Goal: Task Accomplishment & Management: Complete application form

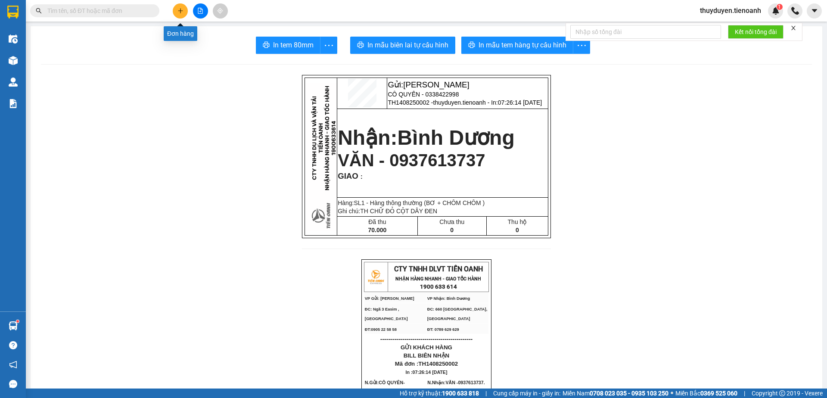
click at [179, 8] on icon "plus" at bounding box center [180, 11] width 6 height 6
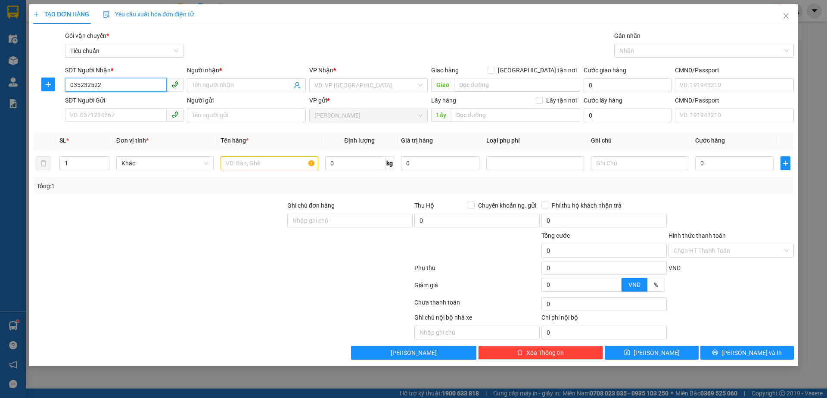
type input "0352325228"
click at [120, 96] on div "0352325228 - CÔNG" at bounding box center [124, 103] width 118 height 14
type input "CÔNG"
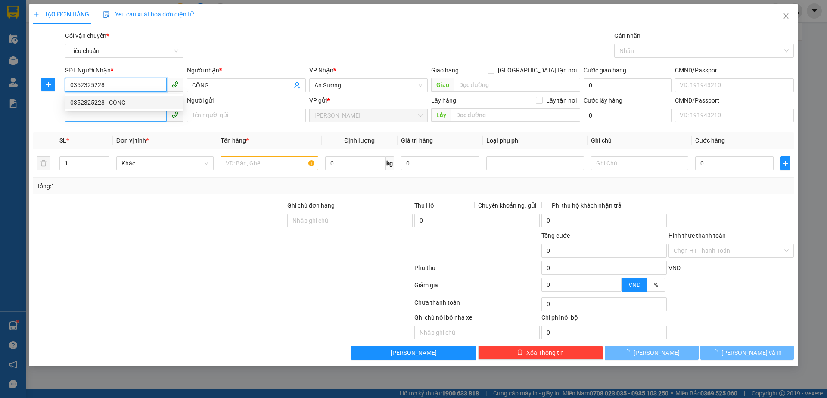
type input "60.000"
type input "0352325228"
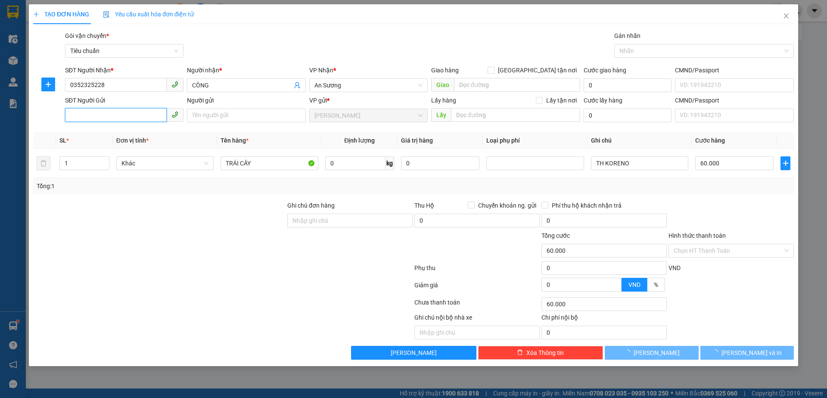
click at [123, 113] on input "SĐT Người Gửi" at bounding box center [116, 115] width 102 height 14
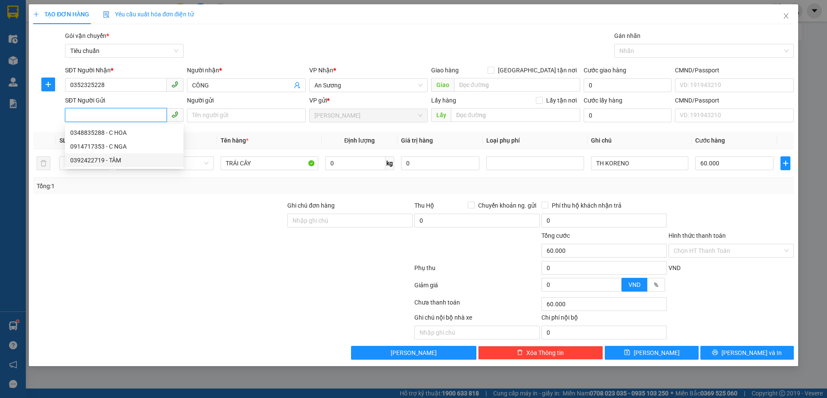
click at [117, 163] on div "0392422719 - TÂM" at bounding box center [124, 160] width 108 height 9
type input "0392422719"
type input "TÂM"
type input "50.000"
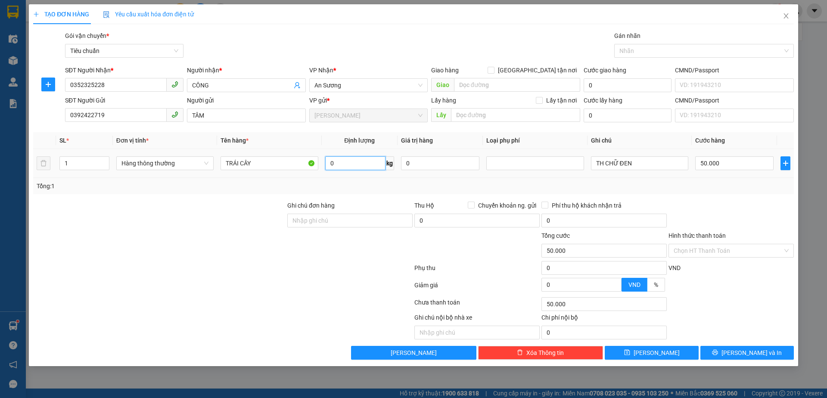
click at [355, 164] on input "0" at bounding box center [355, 163] width 60 height 14
type input "9"
click at [732, 187] on div "Tổng: 1" at bounding box center [414, 185] width 754 height 9
type input "40.000"
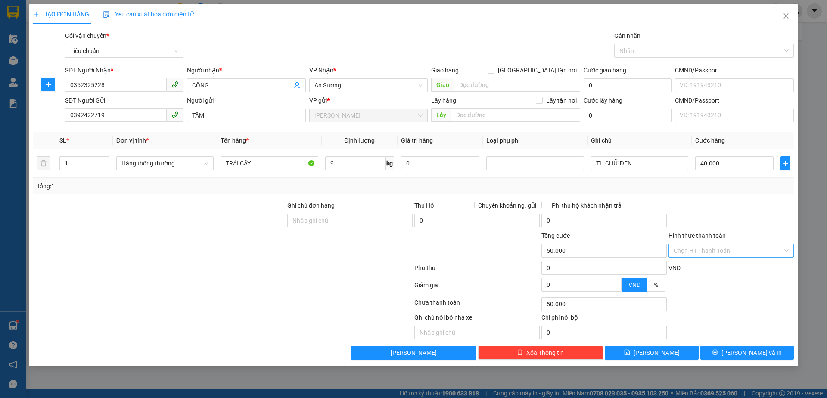
type input "40.000"
click at [718, 246] on input "Hình thức thanh toán" at bounding box center [728, 250] width 109 height 13
click at [716, 268] on div "Tại văn phòng" at bounding box center [731, 267] width 115 height 9
type input "0"
click at [761, 352] on span "[PERSON_NAME] và In" at bounding box center [752, 352] width 60 height 9
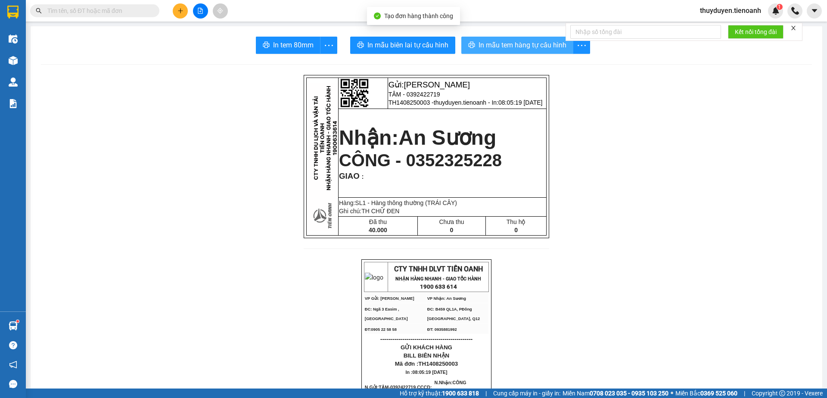
click at [518, 52] on button "In mẫu tem hàng tự cấu hình" at bounding box center [517, 45] width 112 height 17
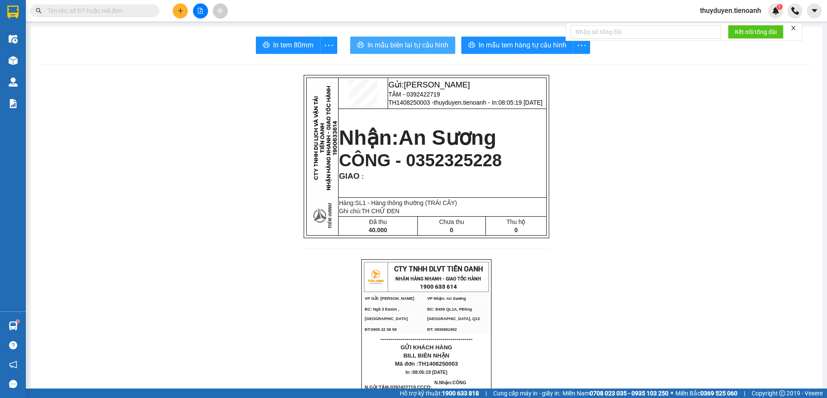
click at [374, 42] on span "In mẫu biên lai tự cấu hình" at bounding box center [407, 45] width 81 height 11
click at [63, 9] on input "text" at bounding box center [98, 10] width 102 height 9
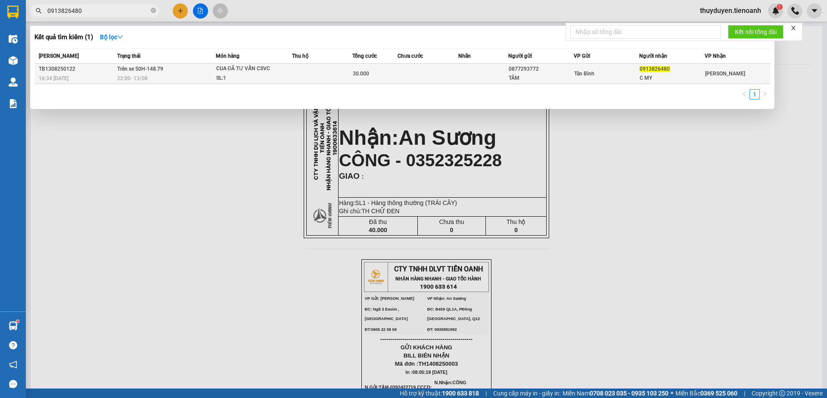
type input "0913826480"
click at [153, 68] on span "Trên xe 50H-148.79" at bounding box center [140, 69] width 46 height 6
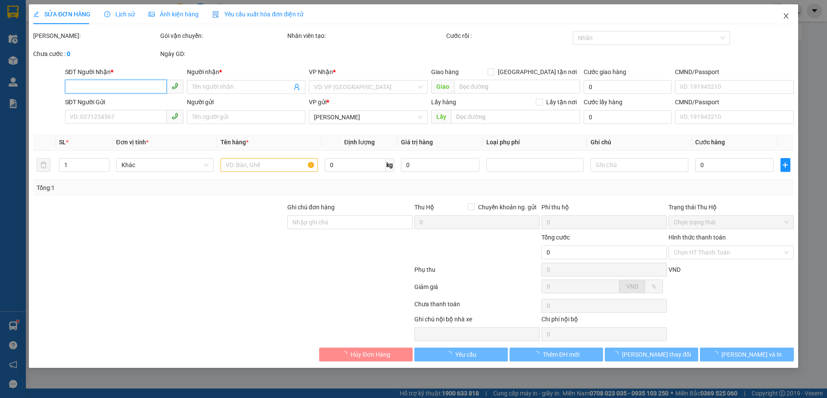
type input "0913826480"
type input "C MY"
type input "0877293772"
type input "TÂM"
type input "30.000"
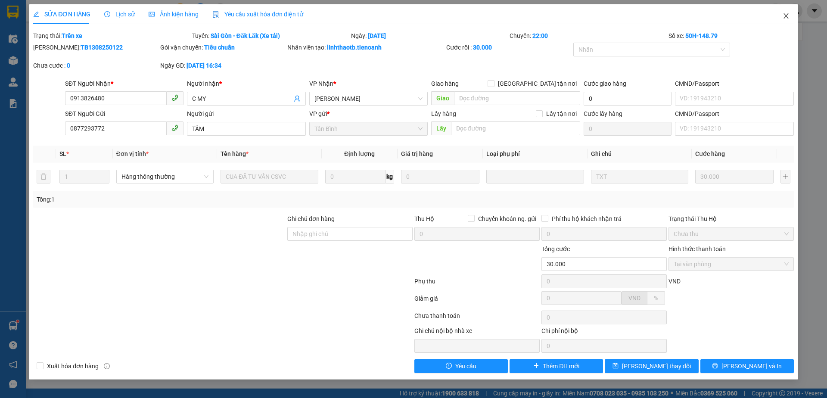
click at [786, 16] on icon "close" at bounding box center [786, 15] width 5 height 5
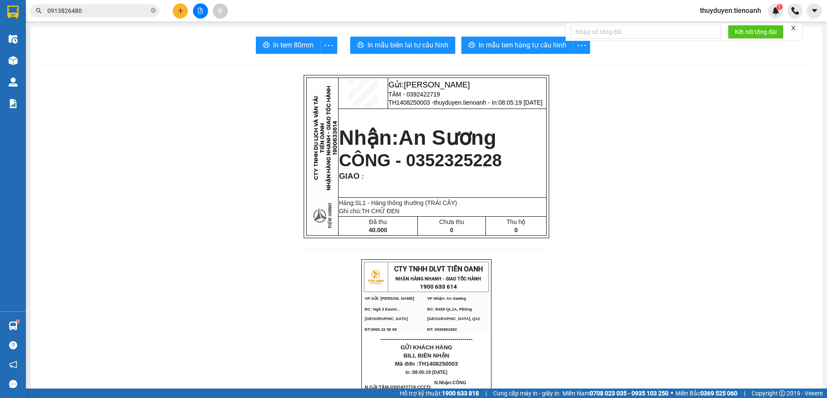
click at [735, 9] on span "thuyduyen.tienoanh" at bounding box center [730, 10] width 75 height 11
click at [721, 25] on span "Đăng xuất" at bounding box center [734, 26] width 57 height 9
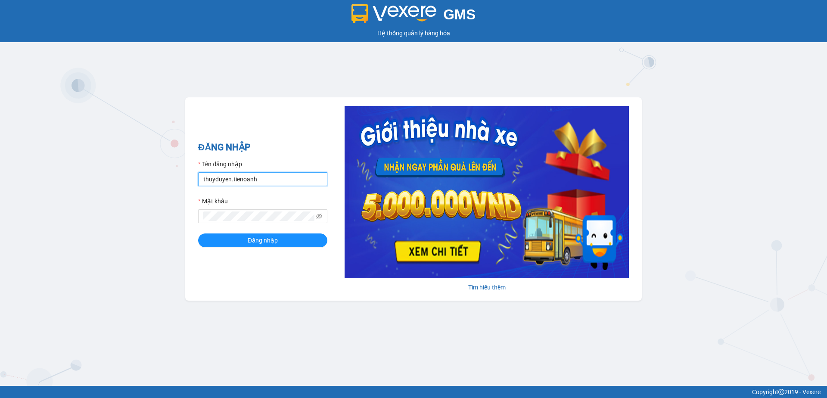
drag, startPoint x: 172, startPoint y: 182, endPoint x: 0, endPoint y: 188, distance: 172.0
click at [0, 188] on div "GMS Hệ thống quản lý hàng hóa ĐĂNG NHẬP Tên đăng nhập thuyduyen.tienoanh Mật kh…" at bounding box center [413, 193] width 827 height 386
type input "phamthao.tienoanh"
drag, startPoint x: 253, startPoint y: 241, endPoint x: 242, endPoint y: 202, distance: 40.8
click at [253, 240] on span "Đăng nhập" at bounding box center [263, 240] width 30 height 9
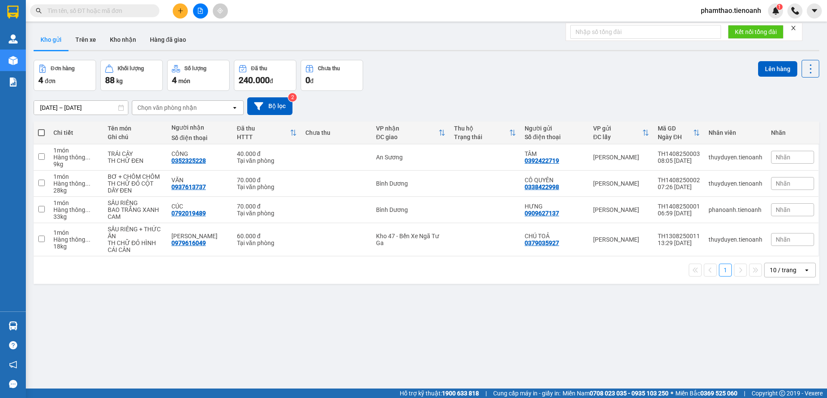
click at [184, 10] on button at bounding box center [180, 10] width 15 height 15
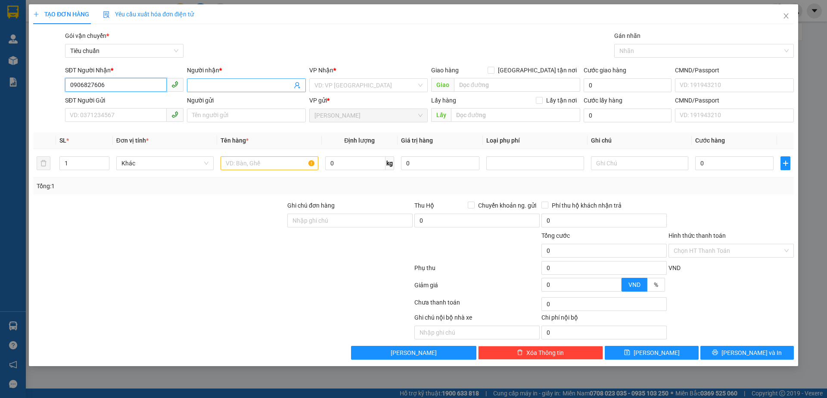
type input "0906827606"
click at [203, 83] on input "Người nhận *" at bounding box center [242, 85] width 100 height 9
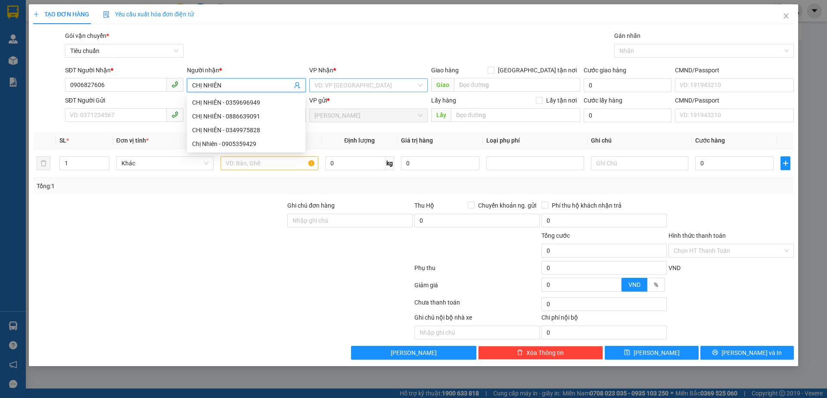
type input "CHỊ NHIÊN"
drag, startPoint x: 356, startPoint y: 81, endPoint x: 346, endPoint y: 98, distance: 20.1
click at [354, 84] on input "search" at bounding box center [365, 85] width 102 height 13
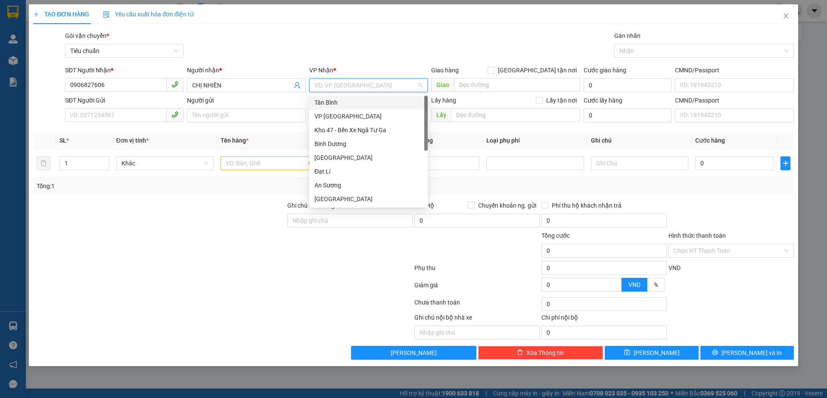
click at [335, 109] on div "Tân Bình" at bounding box center [368, 103] width 118 height 14
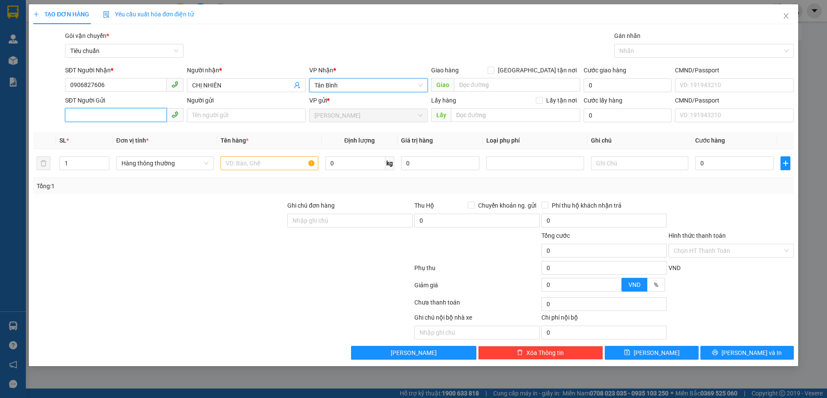
click at [140, 118] on input "SĐT Người Gửi" at bounding box center [116, 115] width 102 height 14
type input "0986874542"
click at [236, 165] on input "text" at bounding box center [269, 163] width 97 height 14
drag, startPoint x: 70, startPoint y: 167, endPoint x: 13, endPoint y: 180, distance: 58.4
click at [13, 180] on div "TẠO ĐƠN HÀNG Yêu cầu xuất hóa đơn điện tử Transit Pickup Surcharge Ids Transit …" at bounding box center [413, 199] width 827 height 398
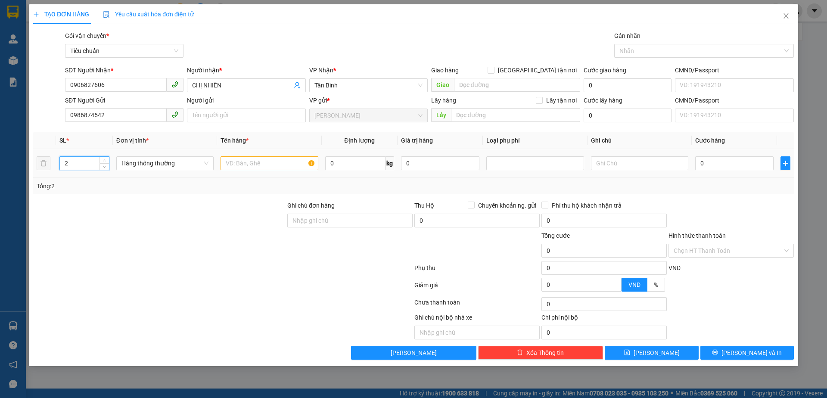
type input "2"
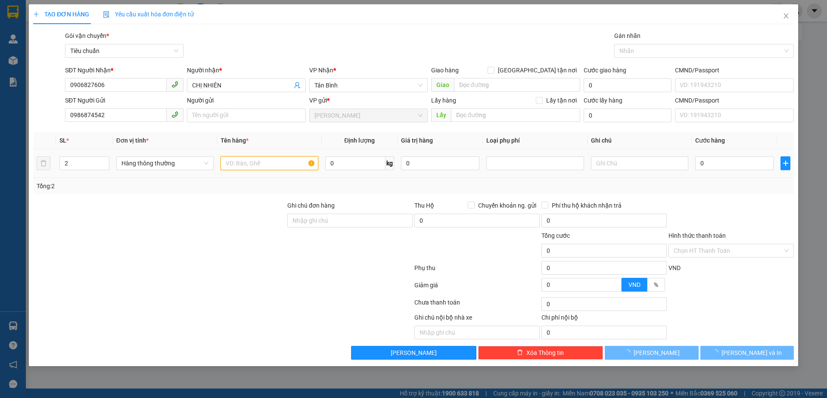
click at [292, 165] on input "text" at bounding box center [269, 163] width 97 height 14
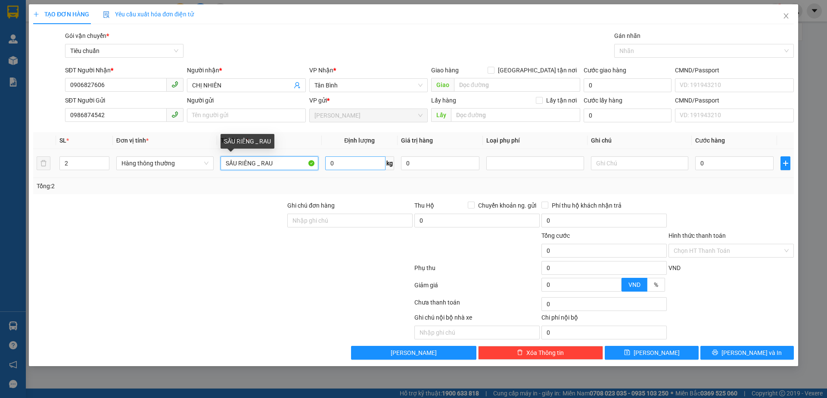
type input "SẦU RIÊNG _ RAU"
click at [343, 158] on input "0" at bounding box center [355, 163] width 60 height 14
type input "25"
drag, startPoint x: 123, startPoint y: 262, endPoint x: 619, endPoint y: 161, distance: 506.6
click at [149, 246] on form "Ghi chú đơn hàng Thu Hộ Chuyển khoản ng. gửi 0 Phí thu hộ khách nhận trả 0 Tổng…" at bounding box center [413, 248] width 761 height 95
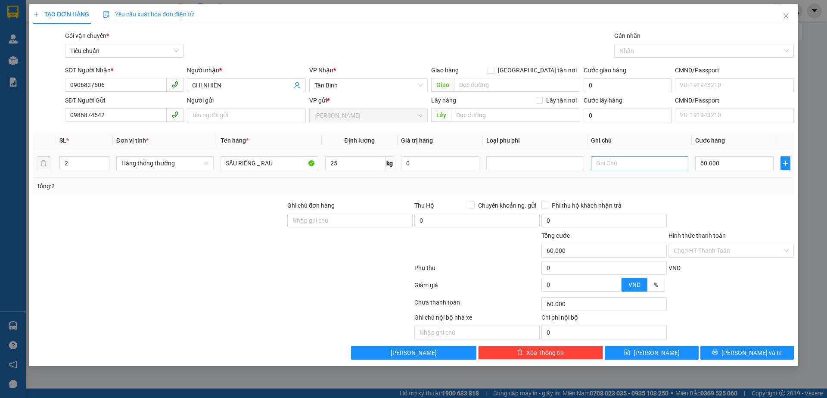
type input "60.000"
click at [619, 161] on input "text" at bounding box center [639, 163] width 97 height 14
type input "2 TH CHỮ ĐEN"
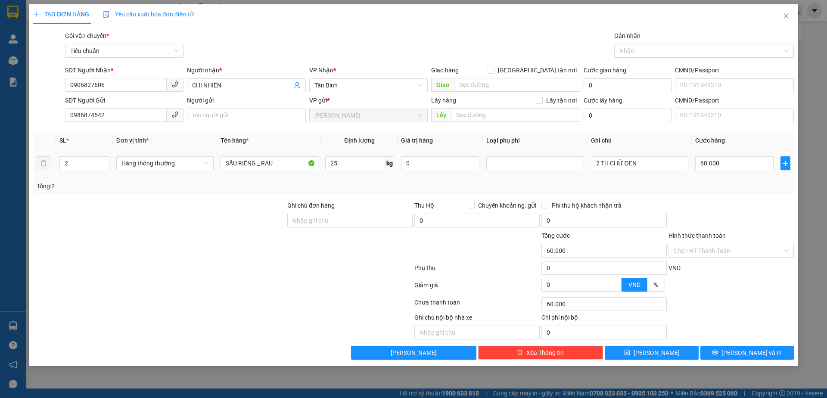
click at [710, 153] on td "60.000" at bounding box center [734, 163] width 85 height 29
click at [710, 169] on input "60.000" at bounding box center [734, 163] width 78 height 14
type input "1"
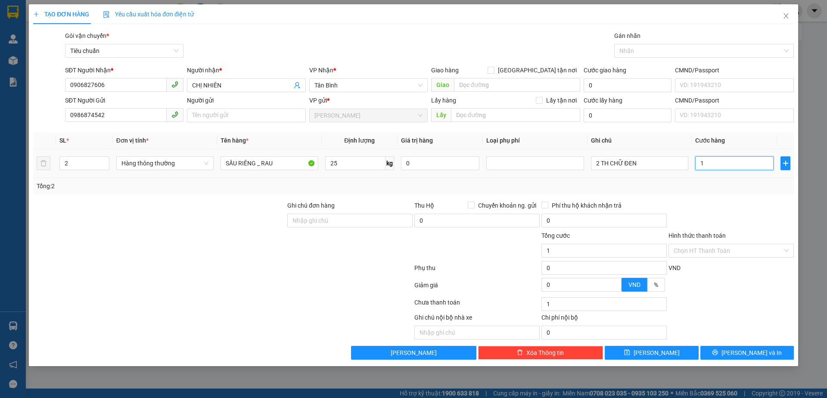
type input "12"
type input "120"
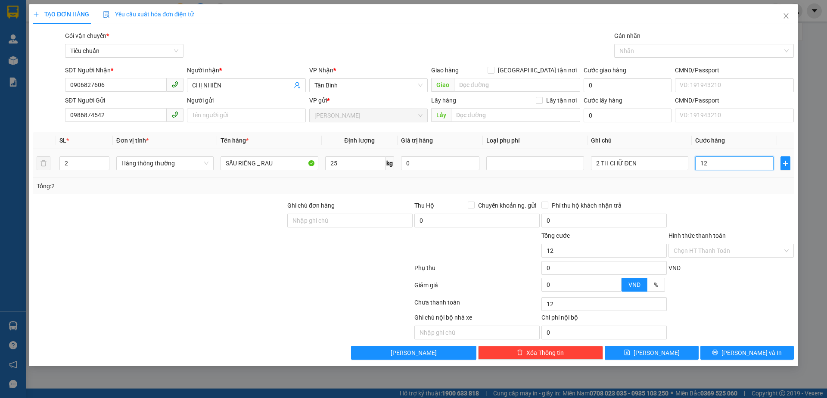
type input "120"
type input "120.000"
drag, startPoint x: 721, startPoint y: 192, endPoint x: 723, endPoint y: 208, distance: 16.5
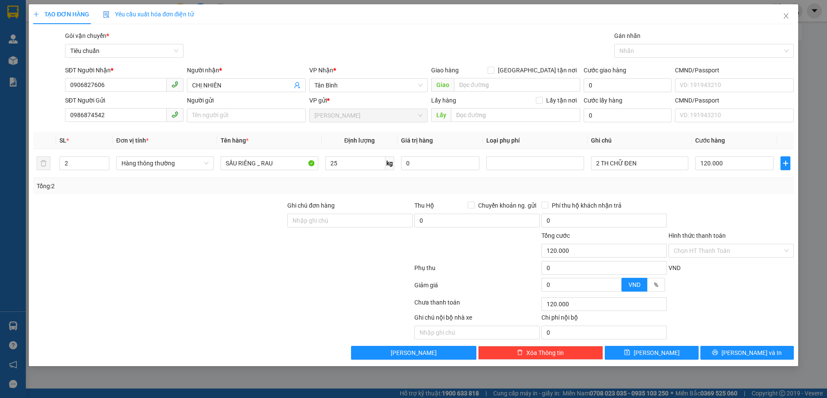
click at [723, 199] on div "Transit Pickup Surcharge Ids Transit Deliver Surcharge Ids Transit Deliver Surc…" at bounding box center [413, 195] width 761 height 329
click at [714, 353] on button "[PERSON_NAME] và In" at bounding box center [746, 353] width 93 height 14
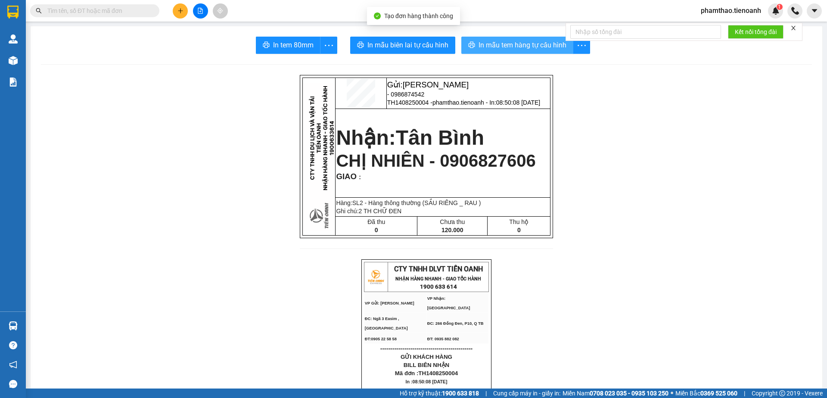
drag, startPoint x: 504, startPoint y: 46, endPoint x: 604, endPoint y: 109, distance: 117.4
click at [507, 48] on span "In mẫu tem hàng tự cấu hình" at bounding box center [523, 45] width 88 height 11
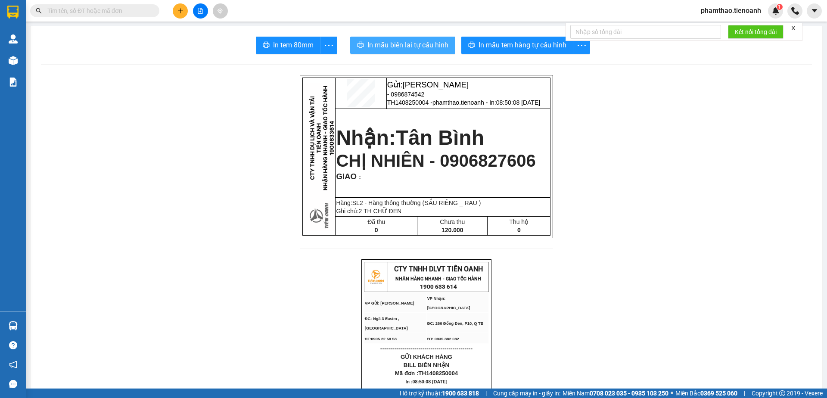
click at [414, 51] on button "In mẫu biên lai tự cấu hình" at bounding box center [402, 45] width 105 height 17
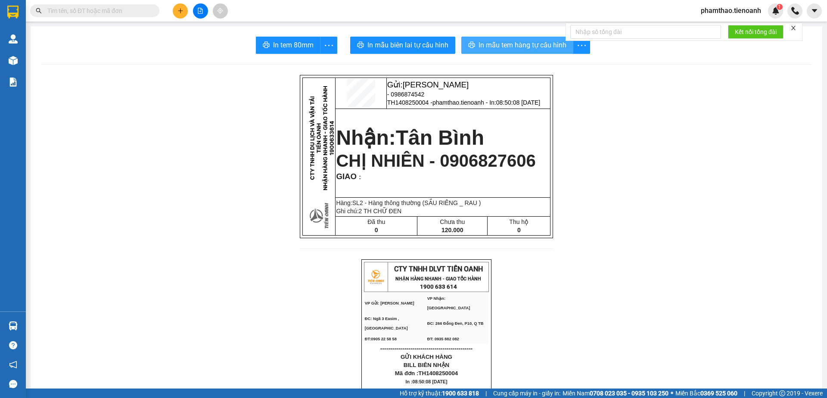
click at [531, 48] on span "In mẫu tem hàng tự cấu hình" at bounding box center [523, 45] width 88 height 11
click at [178, 15] on button at bounding box center [180, 10] width 15 height 15
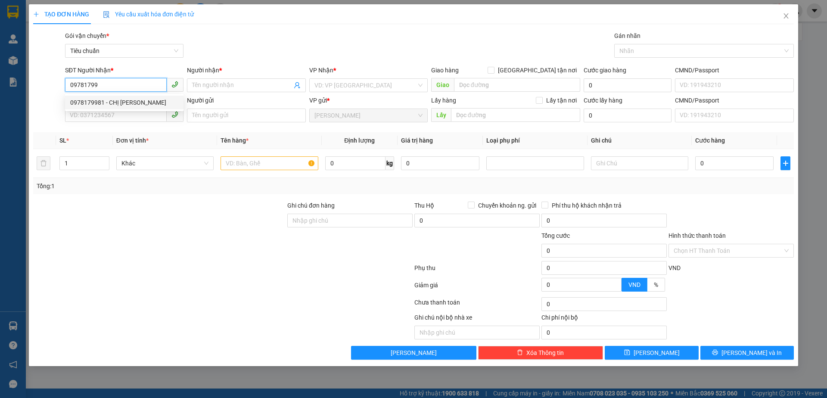
click at [116, 104] on div "0978179981 - CHỊ [PERSON_NAME]" at bounding box center [124, 102] width 108 height 9
type input "0978179981"
type input "CHỊ [PERSON_NAME]"
type input "0978179981"
type input "30.000"
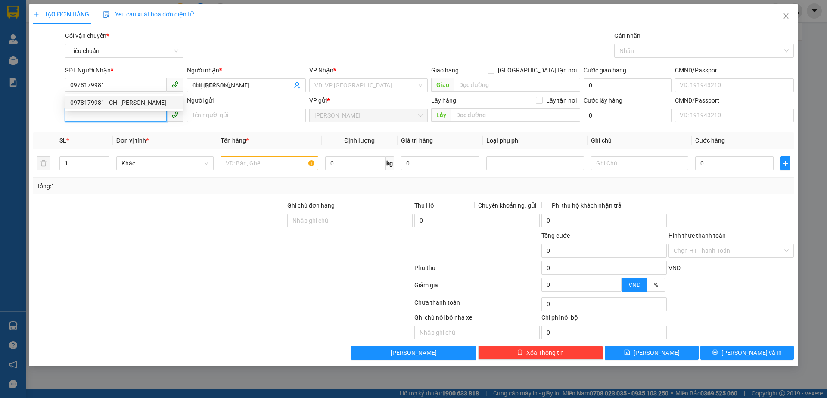
type input "30.000"
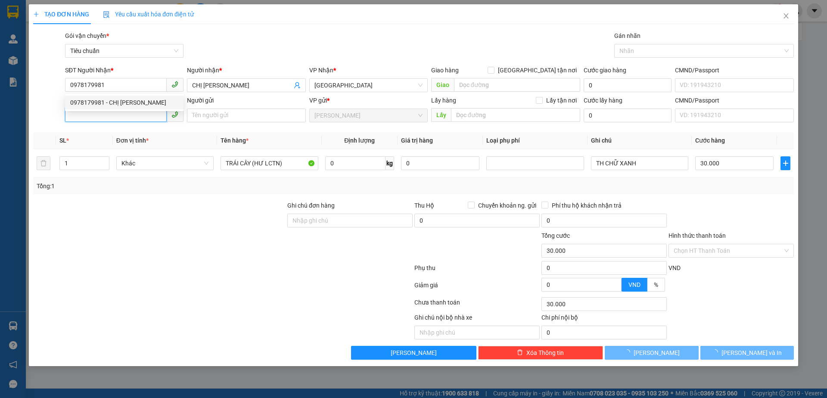
click at [108, 118] on input "SĐT Người Gửi" at bounding box center [116, 115] width 102 height 14
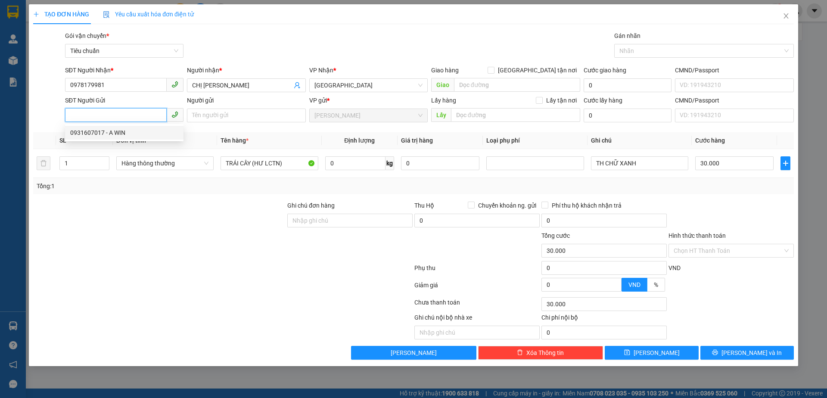
click at [112, 132] on div "0931607017 - A WIN" at bounding box center [124, 132] width 108 height 9
type input "0931607017"
type input "A WIN"
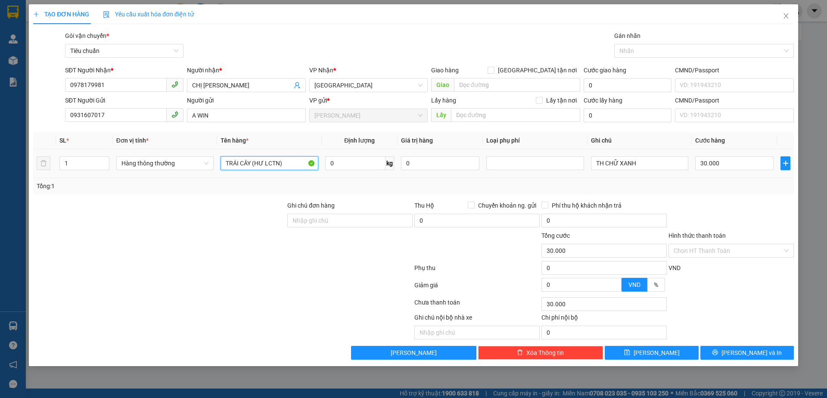
drag, startPoint x: 291, startPoint y: 163, endPoint x: 207, endPoint y: 171, distance: 84.4
click at [212, 171] on tr "1 Hàng thông thường TRÁI CÂY (HƯ LCTN) 0 kg 0 TH CHỮ XANH 30.000" at bounding box center [413, 163] width 761 height 29
type input "SẦU RIÊNG"
click at [333, 162] on input "0" at bounding box center [355, 163] width 60 height 14
type input "4"
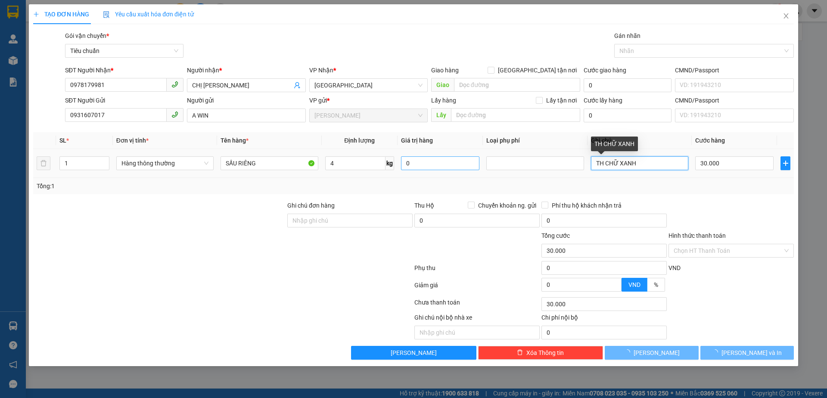
drag, startPoint x: 638, startPoint y: 162, endPoint x: 478, endPoint y: 167, distance: 160.3
click at [480, 167] on tr "1 Hàng thông thường SẦU RIÊNG 4 kg 0 TH CHỮ XANH 30.000" at bounding box center [413, 163] width 761 height 29
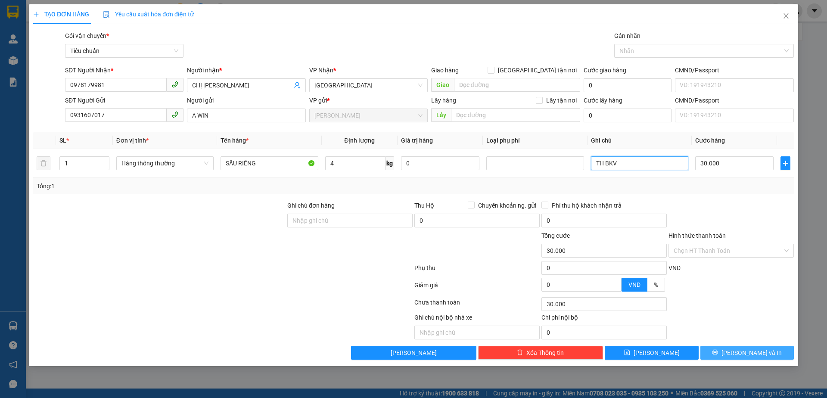
type input "TH BKV"
click at [744, 351] on span "[PERSON_NAME] và In" at bounding box center [752, 352] width 60 height 9
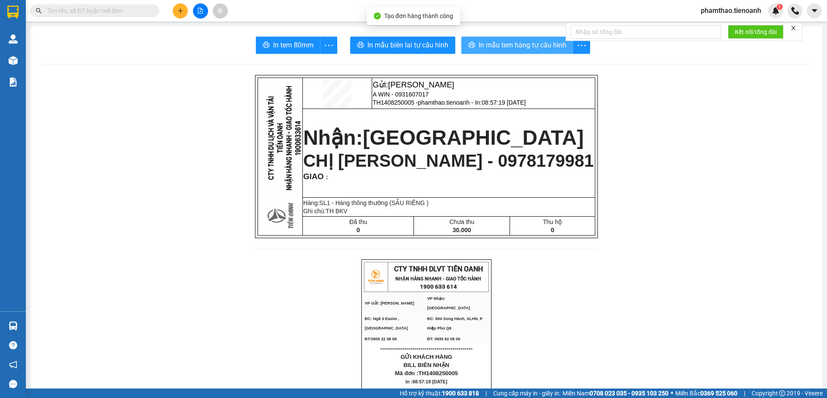
drag, startPoint x: 528, startPoint y: 41, endPoint x: 602, endPoint y: 66, distance: 78.7
click at [528, 42] on span "In mẫu tem hàng tự cấu hình" at bounding box center [523, 45] width 88 height 11
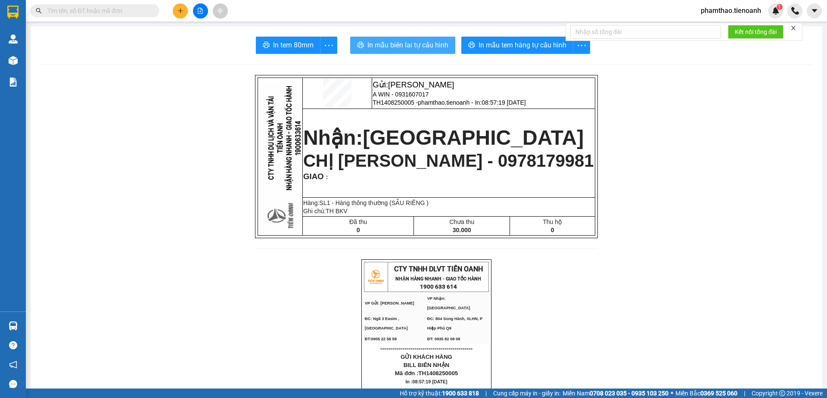
drag, startPoint x: 408, startPoint y: 42, endPoint x: 469, endPoint y: 29, distance: 62.5
click at [410, 41] on span "In mẫu biên lai tự cấu hình" at bounding box center [407, 45] width 81 height 11
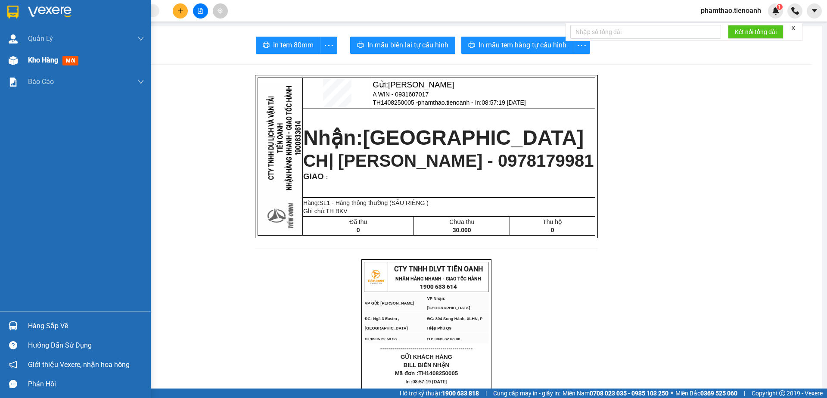
click at [19, 56] on div at bounding box center [13, 60] width 15 height 15
click at [38, 62] on span "Kho hàng" at bounding box center [43, 60] width 30 height 8
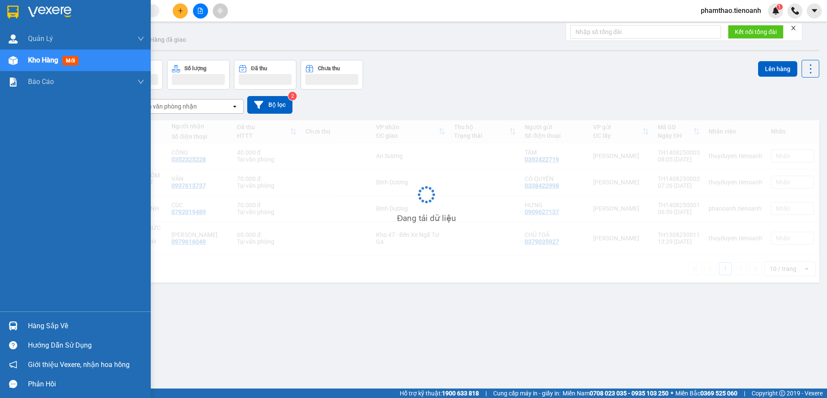
click at [48, 60] on span "Kho hàng" at bounding box center [43, 60] width 30 height 8
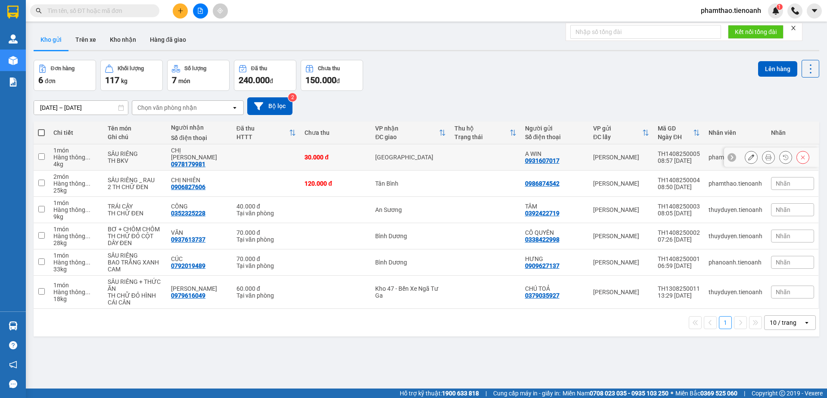
drag, startPoint x: 741, startPoint y: 158, endPoint x: 737, endPoint y: 158, distance: 4.7
click at [737, 158] on div at bounding box center [771, 157] width 95 height 19
click at [744, 164] on div at bounding box center [771, 157] width 95 height 19
click at [748, 160] on icon at bounding box center [751, 157] width 6 height 6
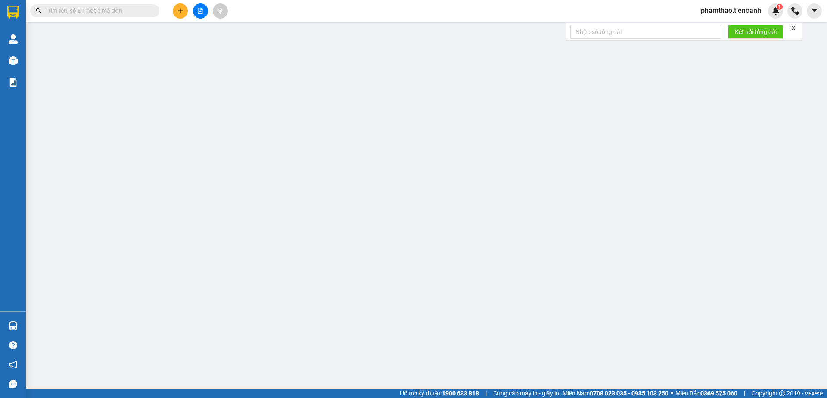
type input "0978179981"
type input "CHỊ [PERSON_NAME]"
type input "0931607017"
type input "A WIN"
type input "30.000"
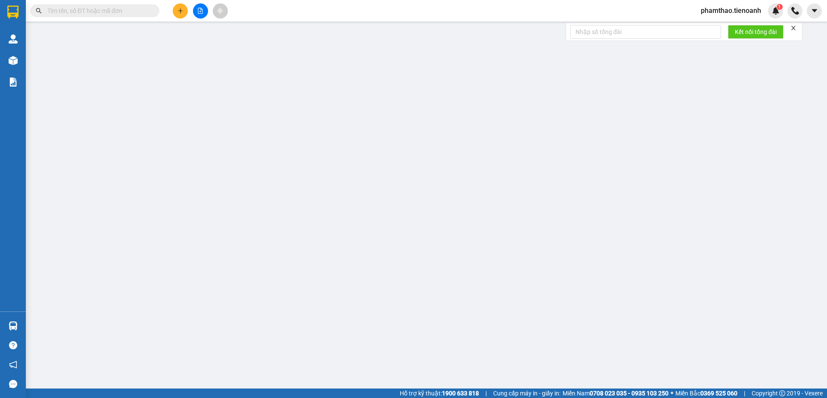
type input "30.000"
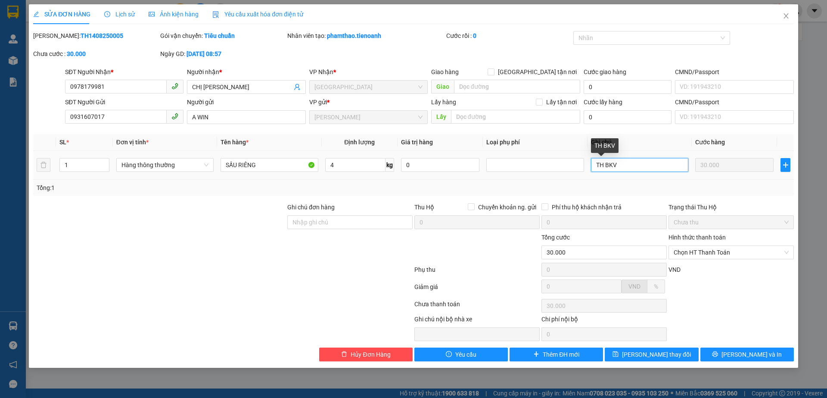
drag, startPoint x: 601, startPoint y: 161, endPoint x: 607, endPoint y: 160, distance: 5.7
click at [607, 160] on input "TH BKV" at bounding box center [639, 165] width 97 height 14
type input "TH TRƠN"
drag, startPoint x: 659, startPoint y: 359, endPoint x: 666, endPoint y: 349, distance: 12.2
click at [660, 358] on span "[PERSON_NAME] thay đổi" at bounding box center [656, 354] width 69 height 9
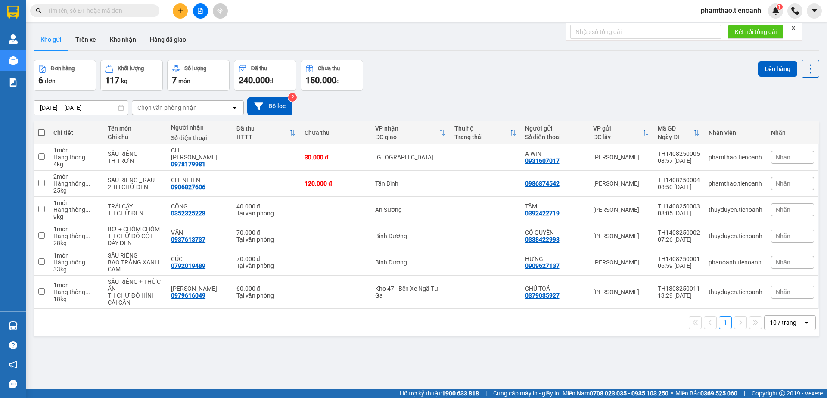
click at [731, 10] on span "phamthao.tienoanh" at bounding box center [731, 10] width 74 height 11
click at [731, 26] on span "Đăng xuất" at bounding box center [735, 26] width 56 height 9
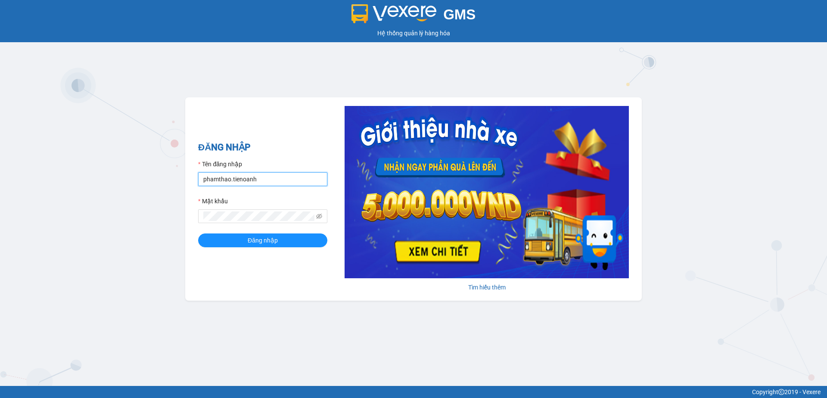
click at [293, 176] on input "phamthao.tienoanh" at bounding box center [262, 179] width 129 height 14
type input "thuyduyen.tienoanh"
click at [275, 234] on button "Đăng nhập" at bounding box center [262, 240] width 129 height 14
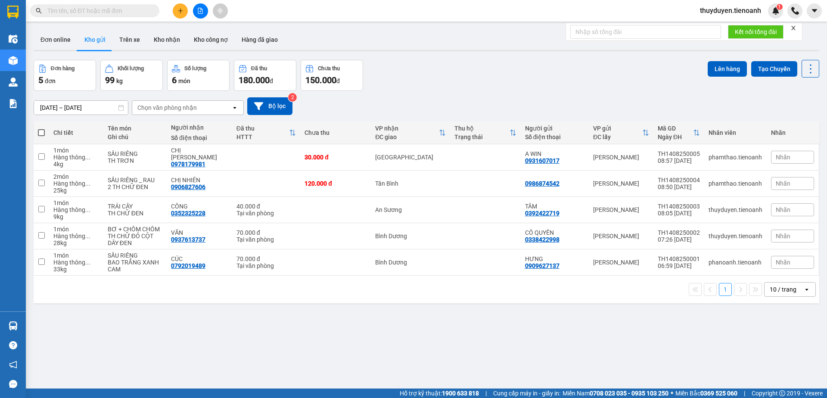
click at [178, 12] on icon "plus" at bounding box center [180, 11] width 6 height 6
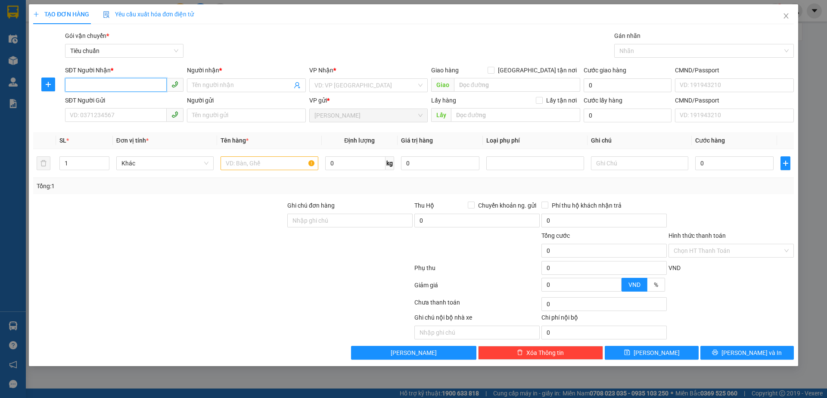
click at [143, 83] on input "SĐT Người Nhận *" at bounding box center [116, 85] width 102 height 14
type input "0988572547"
click at [146, 100] on div "0988572547 - C CHUYÊN" at bounding box center [124, 102] width 108 height 9
type input "C CHUYÊN"
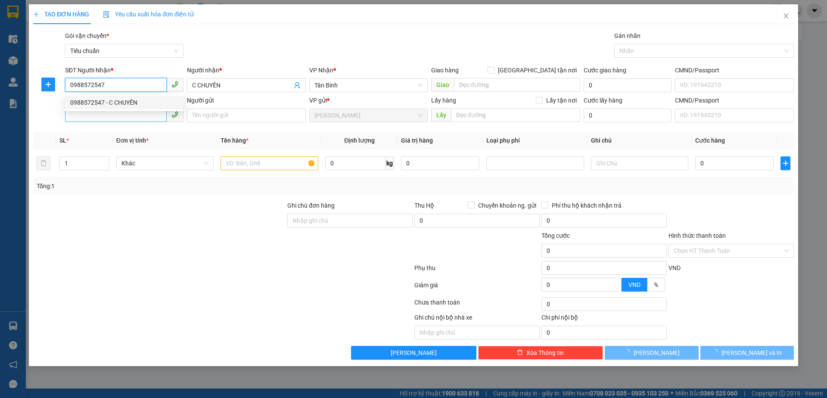
type input "60.000"
type input "0988572547"
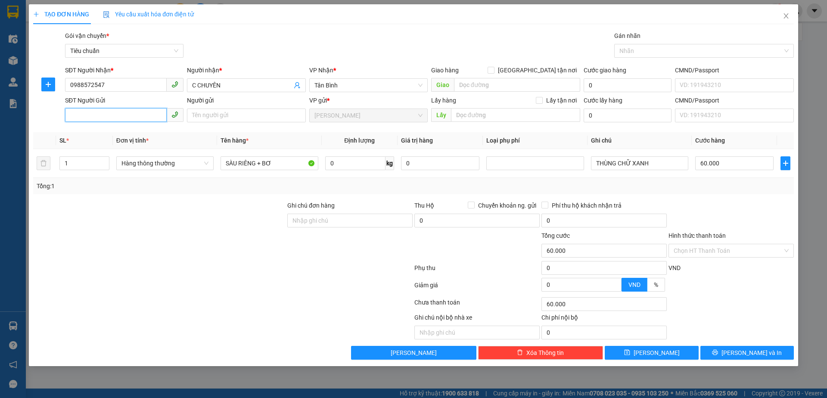
click at [134, 115] on input "SĐT Người Gửi" at bounding box center [116, 115] width 102 height 14
type input "0845779879"
click at [130, 131] on div "0845779879 - A HUY" at bounding box center [124, 132] width 108 height 9
type input "A HUY"
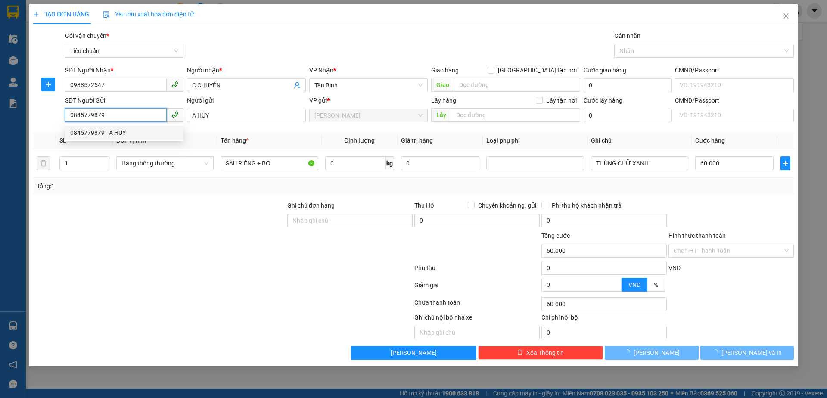
type input "70.000"
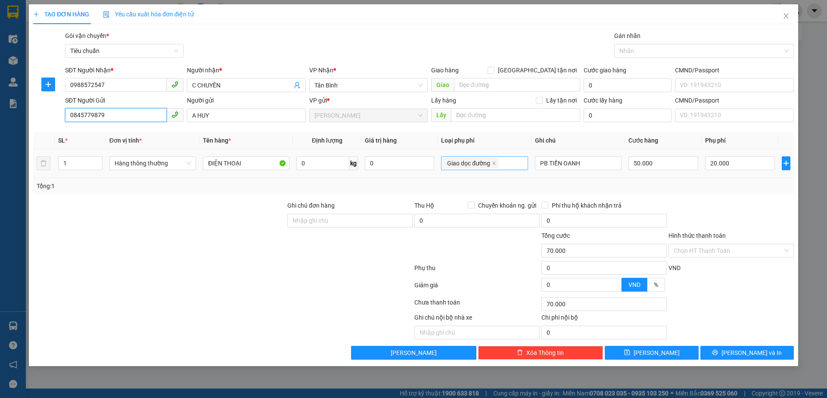
drag, startPoint x: 494, startPoint y: 162, endPoint x: 583, endPoint y: 160, distance: 89.2
click at [495, 162] on icon "close" at bounding box center [494, 163] width 4 height 4
type input "50.000"
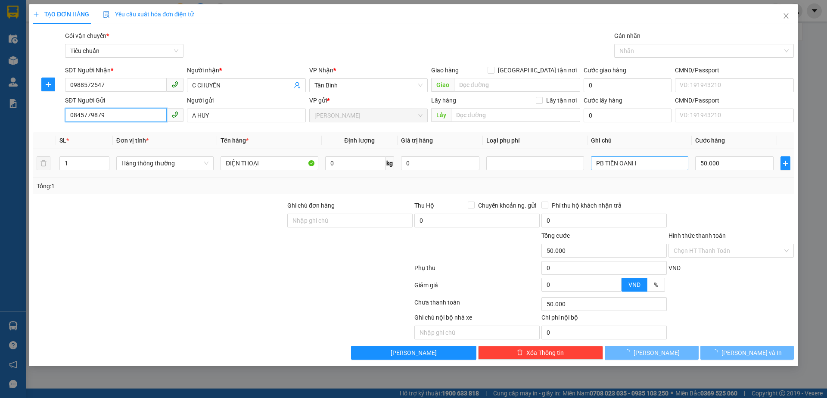
type input "0845779879"
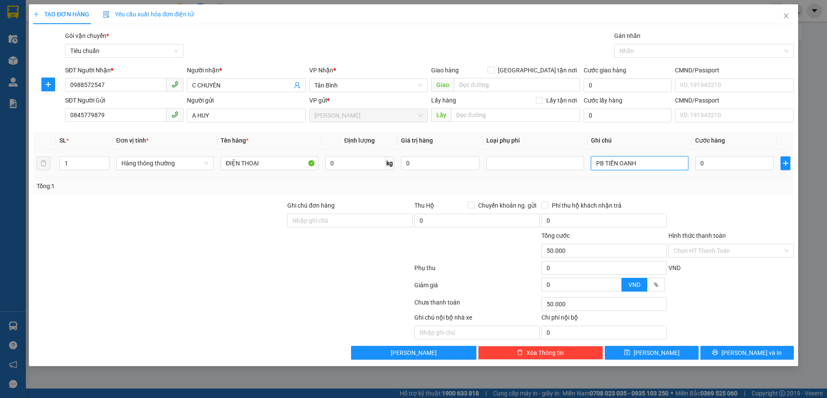
type input "0"
drag, startPoint x: 648, startPoint y: 158, endPoint x: 541, endPoint y: 159, distance: 106.8
click at [541, 159] on tr "1 Hàng thông thường ĐIỆN THOẠI 0 kg 0 PB TIẾN OANH 0" at bounding box center [413, 163] width 761 height 29
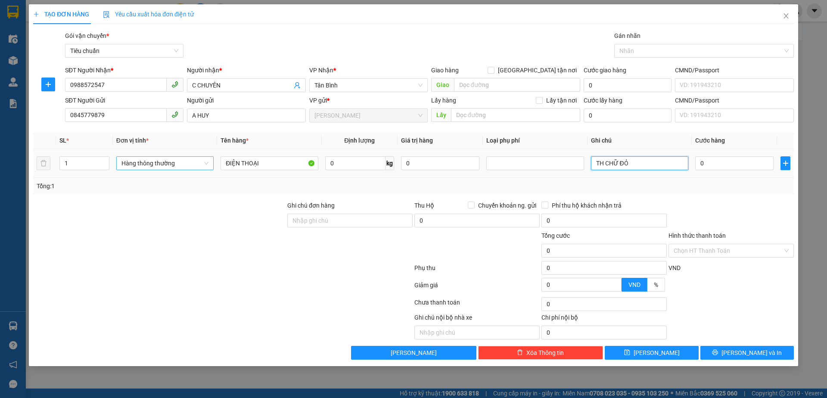
type input "TH CHỮ ĐỎ"
drag, startPoint x: 192, startPoint y: 170, endPoint x: 128, endPoint y: 170, distance: 63.3
click at [128, 170] on tr "1 Hàng thông thường ĐIỆN THOẠI 0 kg 0 TH CHỮ ĐỎ 0" at bounding box center [413, 163] width 761 height 29
type input "SẦU RIÊNG"
click at [342, 159] on input "0" at bounding box center [355, 163] width 60 height 14
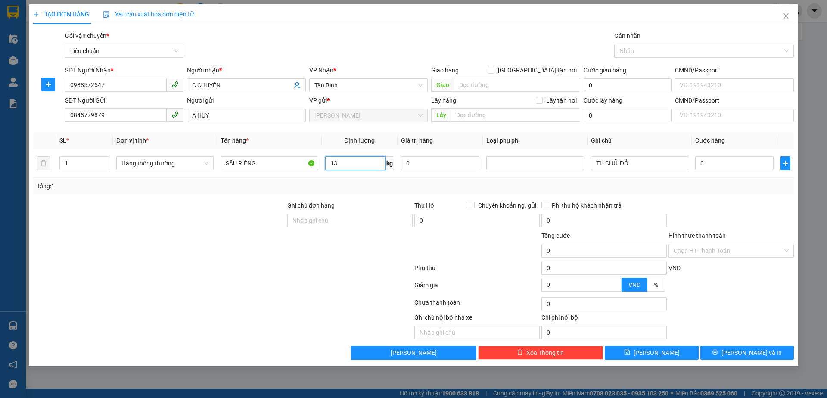
type input "13"
click at [363, 187] on div "Tổng: 1" at bounding box center [414, 185] width 754 height 9
type input "50.000"
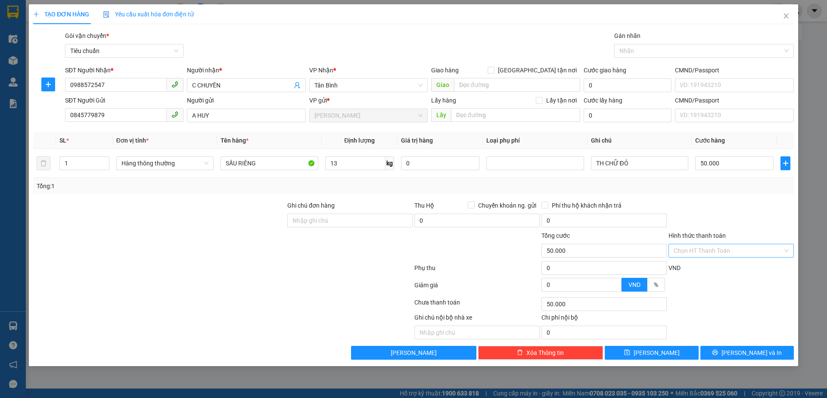
click at [714, 254] on input "Hình thức thanh toán" at bounding box center [728, 250] width 109 height 13
drag, startPoint x: 710, startPoint y: 264, endPoint x: 719, endPoint y: 341, distance: 76.7
click at [709, 266] on div "Tại văn phòng" at bounding box center [731, 267] width 115 height 9
type input "0"
drag, startPoint x: 719, startPoint y: 355, endPoint x: 653, endPoint y: 25, distance: 336.5
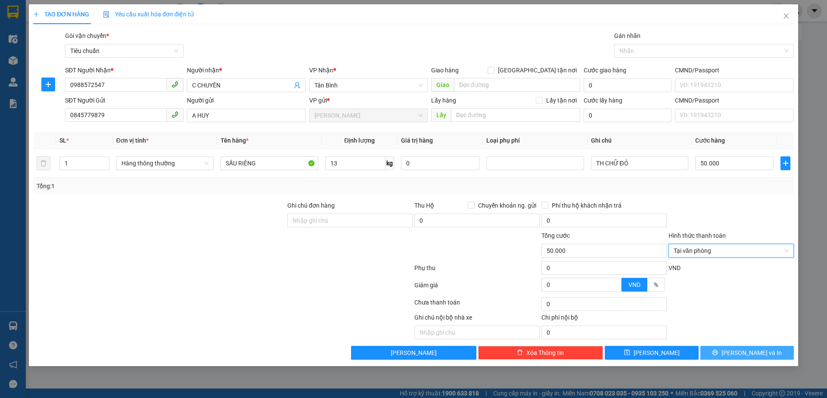
click at [719, 353] on button "[PERSON_NAME] và In" at bounding box center [746, 353] width 93 height 14
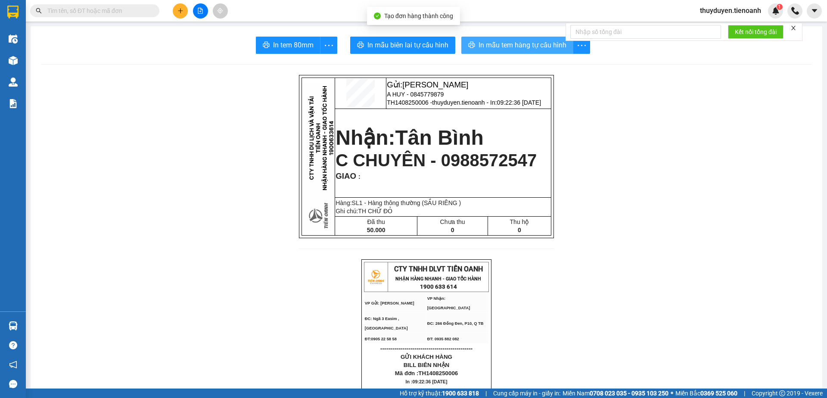
click at [496, 50] on span "In mẫu tem hàng tự cấu hình" at bounding box center [523, 45] width 88 height 11
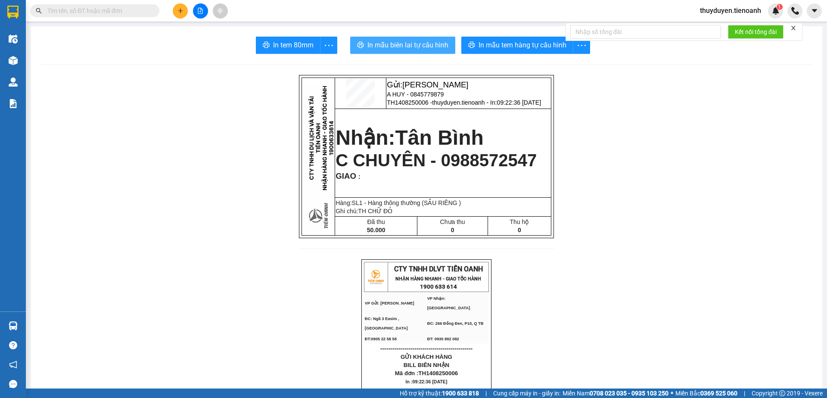
drag, startPoint x: 410, startPoint y: 50, endPoint x: 424, endPoint y: 11, distance: 41.3
click at [409, 50] on span "In mẫu biên lai tự cấu hình" at bounding box center [407, 45] width 81 height 11
